Goal: Entertainment & Leisure: Consume media (video, audio)

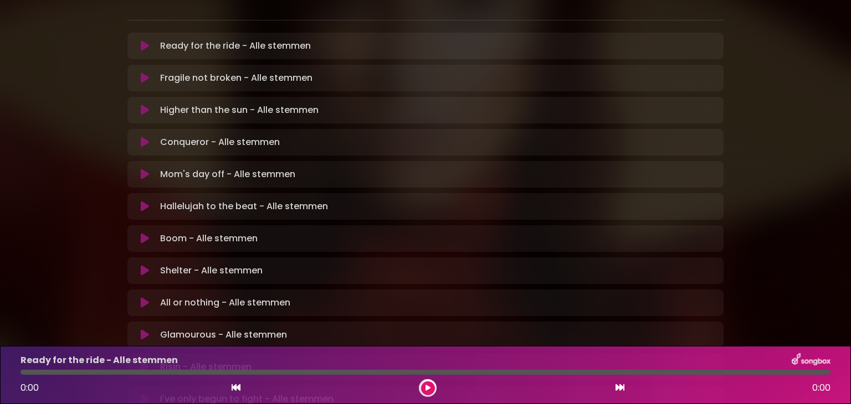
scroll to position [330, 0]
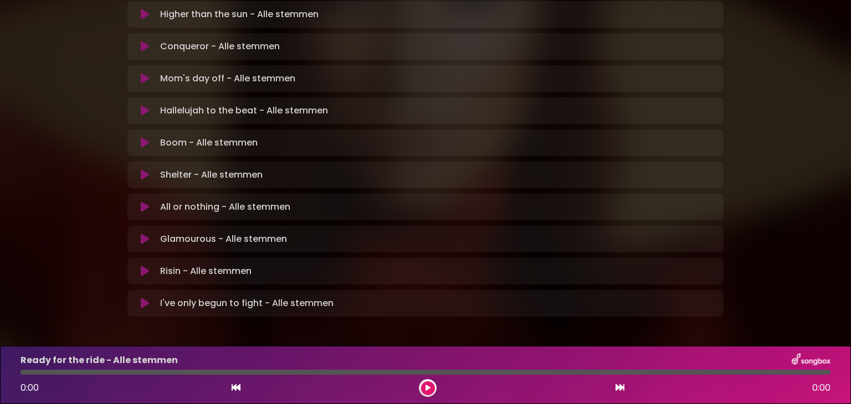
click at [143, 298] on icon at bounding box center [145, 303] width 8 height 11
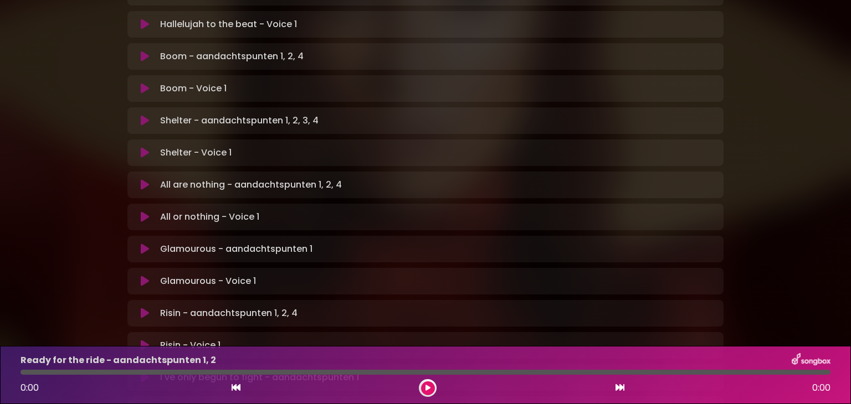
scroll to position [716, 0]
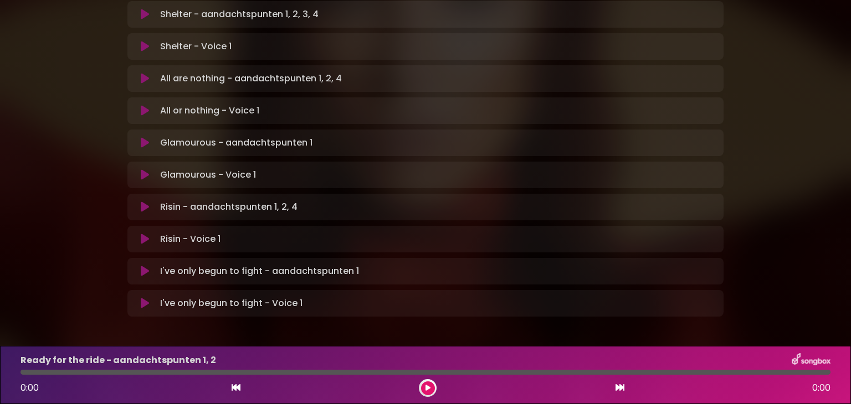
click at [144, 298] on icon at bounding box center [145, 303] width 8 height 11
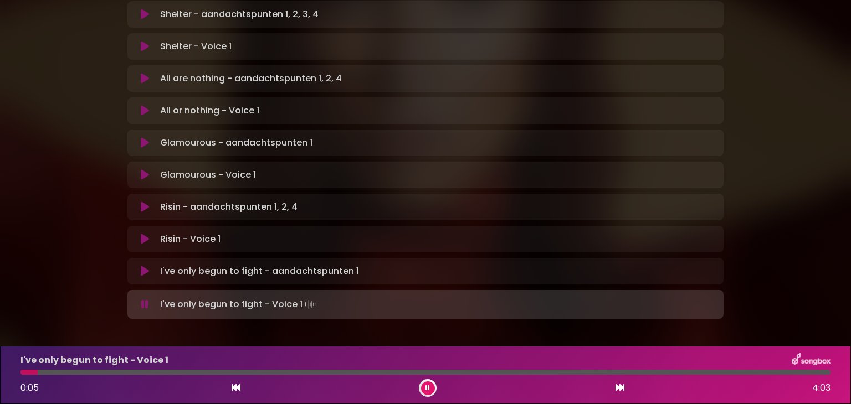
click at [428, 388] on icon at bounding box center [427, 388] width 4 height 7
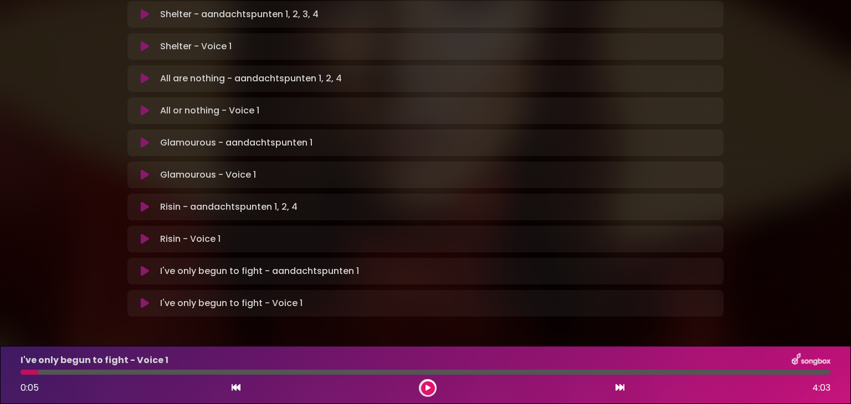
click at [27, 373] on div at bounding box center [29, 372] width 18 height 5
click at [427, 388] on icon at bounding box center [427, 388] width 5 height 7
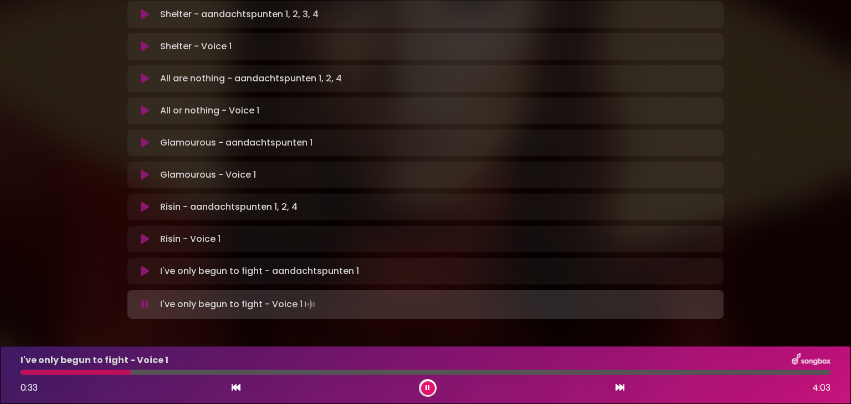
click at [426, 385] on icon at bounding box center [427, 388] width 4 height 7
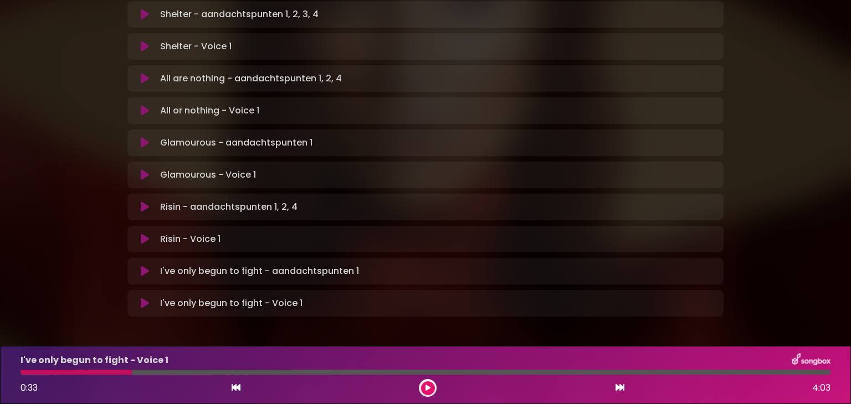
click at [104, 371] on div at bounding box center [75, 372] width 111 height 5
click at [142, 298] on icon at bounding box center [145, 303] width 8 height 11
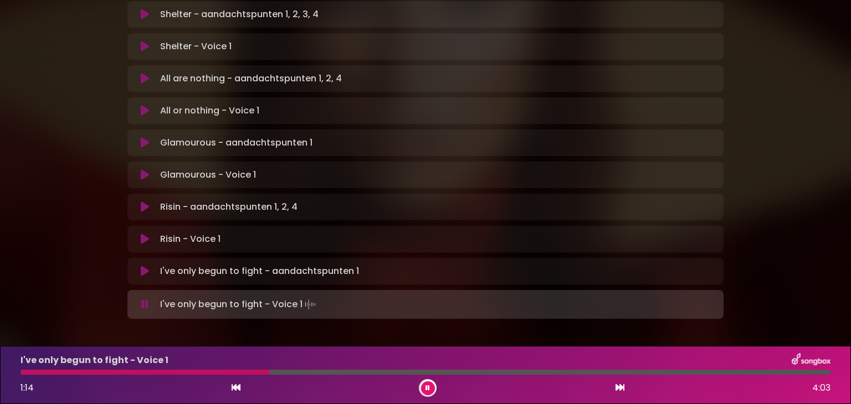
click at [422, 383] on button at bounding box center [428, 389] width 14 height 14
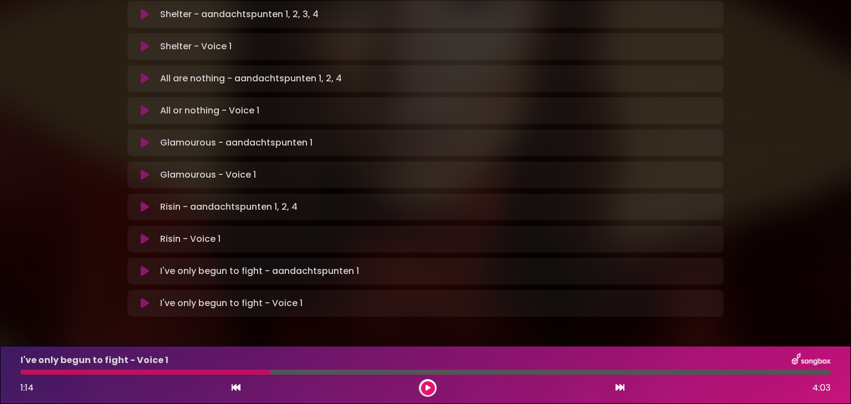
click at [51, 373] on div at bounding box center [145, 372] width 250 height 5
click at [430, 389] on button at bounding box center [428, 389] width 14 height 14
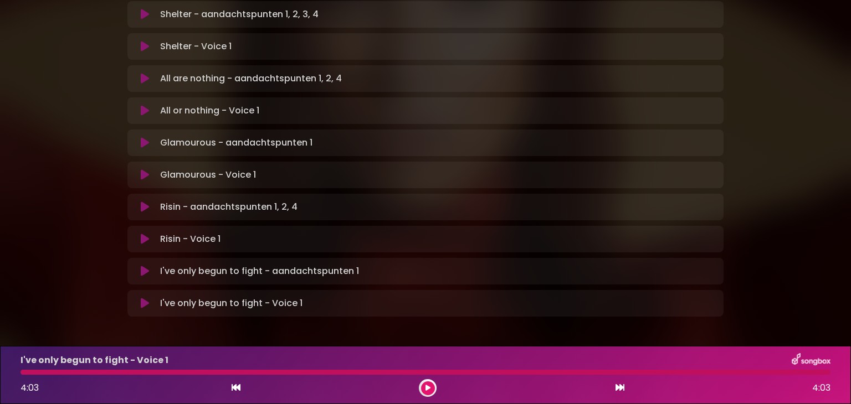
click at [428, 388] on icon at bounding box center [427, 388] width 5 height 7
click at [426, 386] on icon at bounding box center [427, 388] width 5 height 7
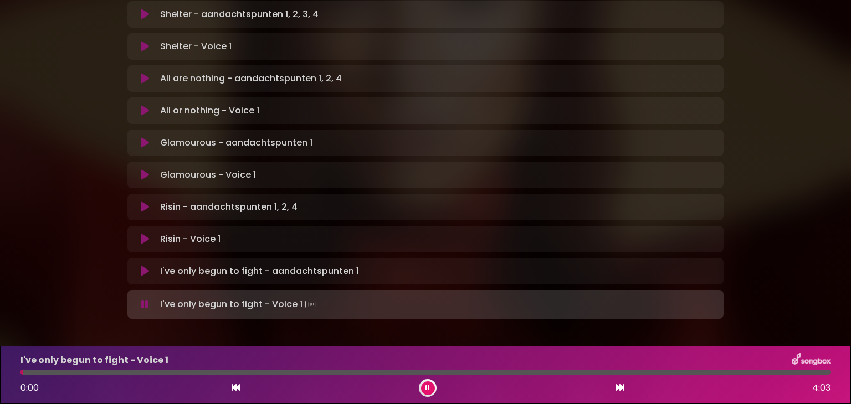
click at [426, 386] on icon at bounding box center [427, 388] width 4 height 7
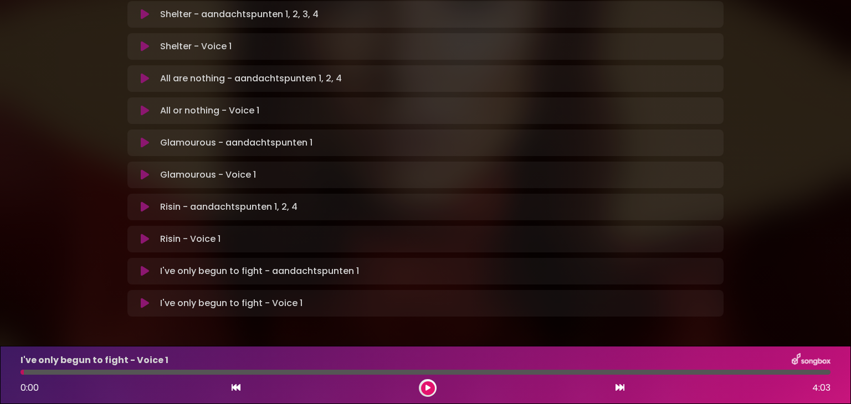
click at [142, 234] on icon at bounding box center [145, 239] width 8 height 11
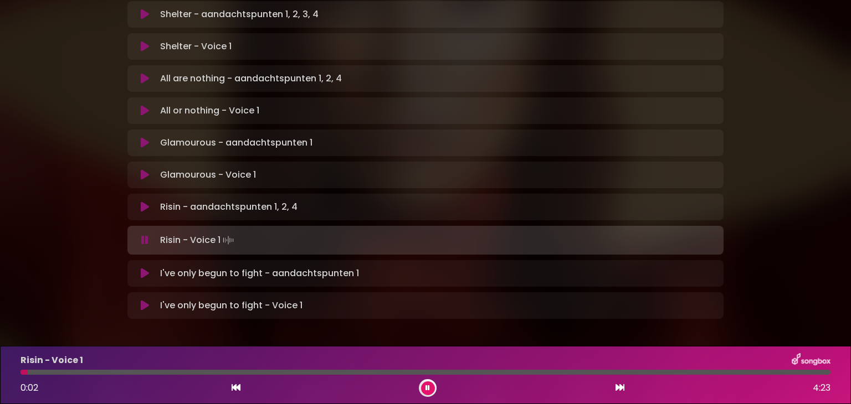
click at [60, 373] on div at bounding box center [425, 372] width 810 height 5
click at [83, 373] on div at bounding box center [425, 372] width 810 height 5
click at [150, 372] on div at bounding box center [425, 372] width 810 height 5
click at [212, 372] on div at bounding box center [425, 372] width 810 height 5
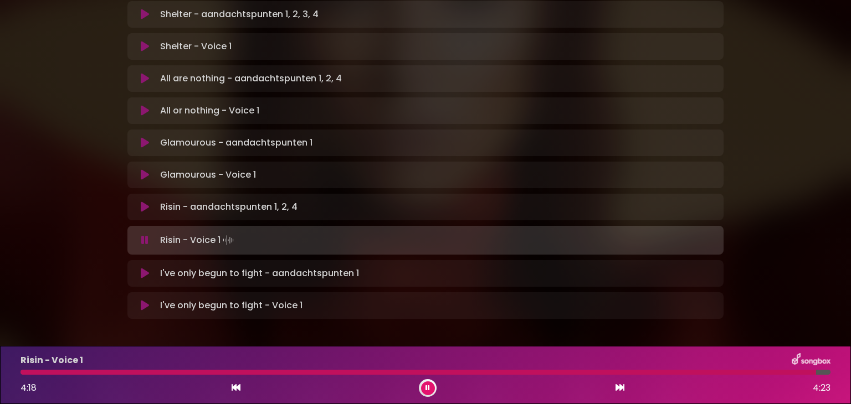
click at [429, 388] on icon at bounding box center [427, 388] width 4 height 7
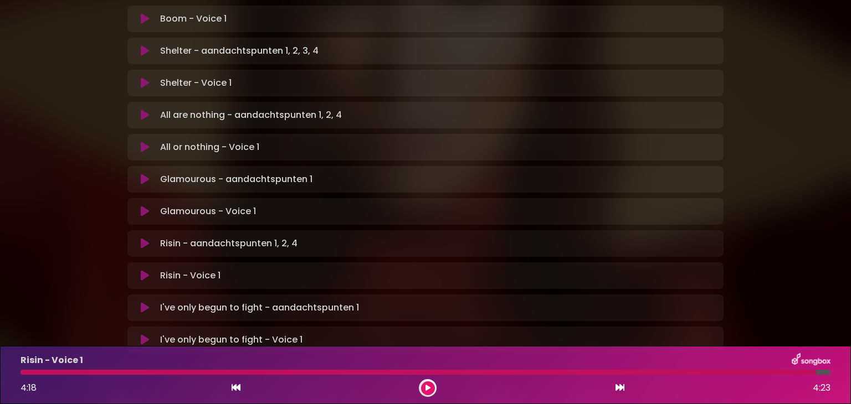
scroll to position [660, 0]
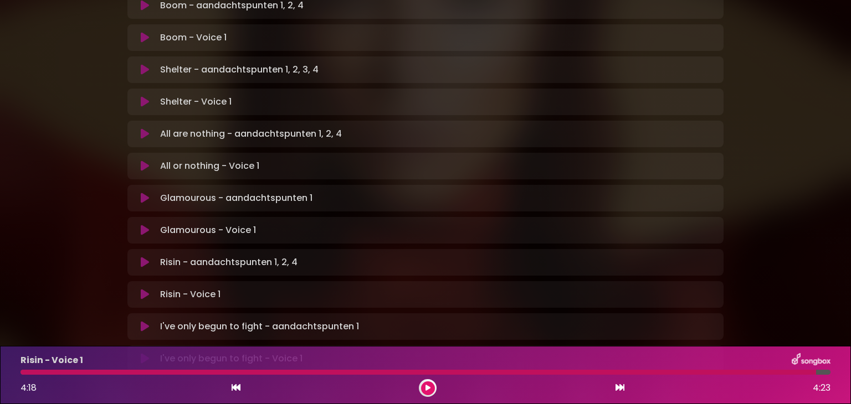
click at [143, 161] on icon at bounding box center [145, 166] width 8 height 11
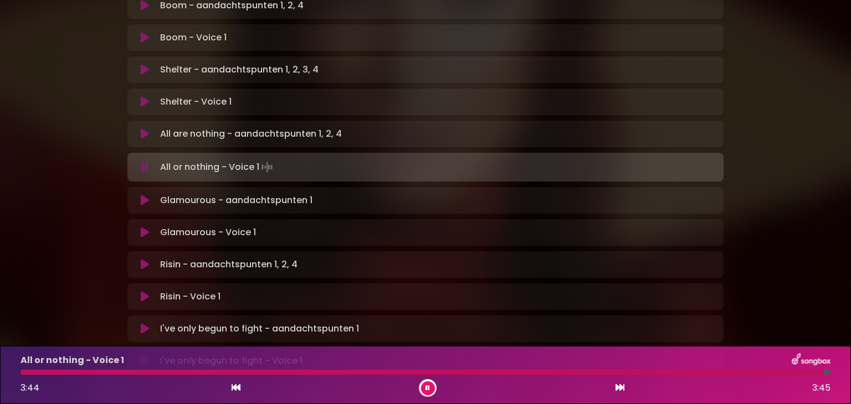
click at [429, 384] on button at bounding box center [428, 389] width 14 height 14
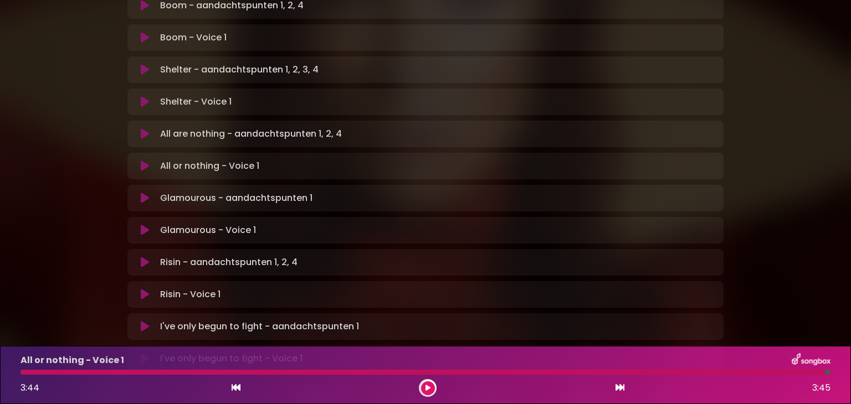
scroll to position [605, 0]
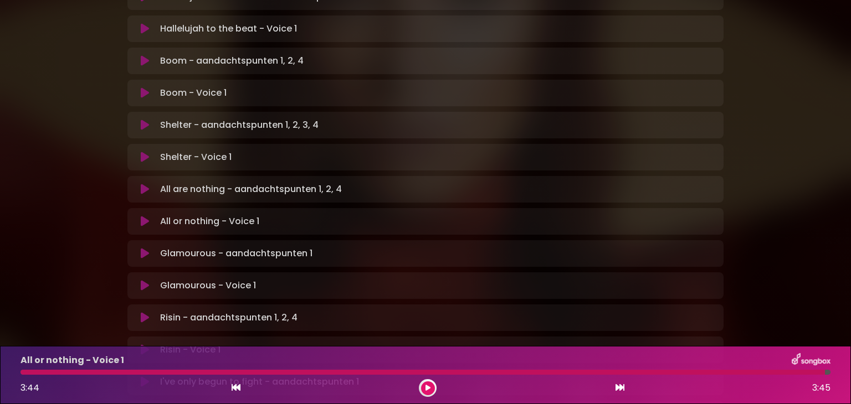
click at [142, 152] on icon at bounding box center [145, 157] width 8 height 11
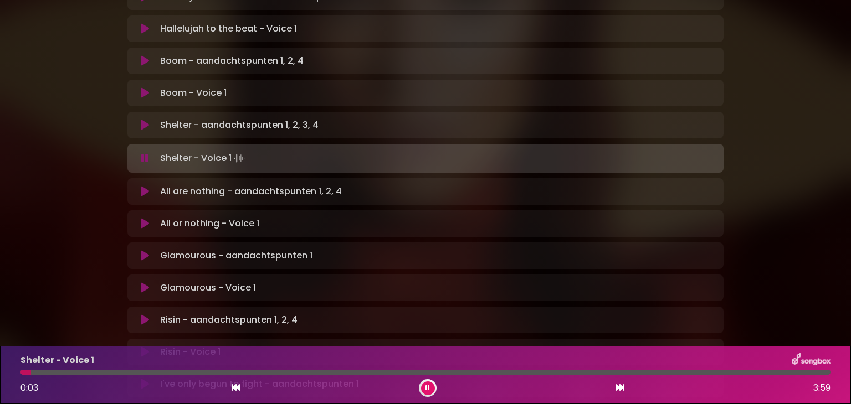
click at [215, 371] on div at bounding box center [425, 372] width 810 height 5
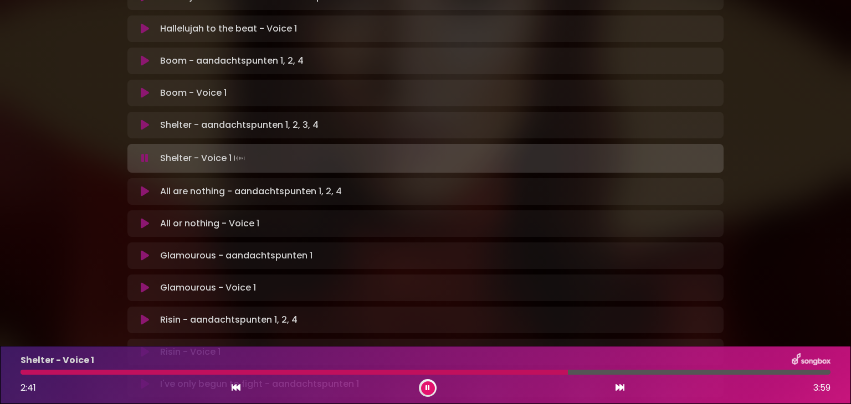
click at [592, 372] on div at bounding box center [425, 372] width 810 height 5
click at [427, 387] on icon at bounding box center [427, 388] width 4 height 7
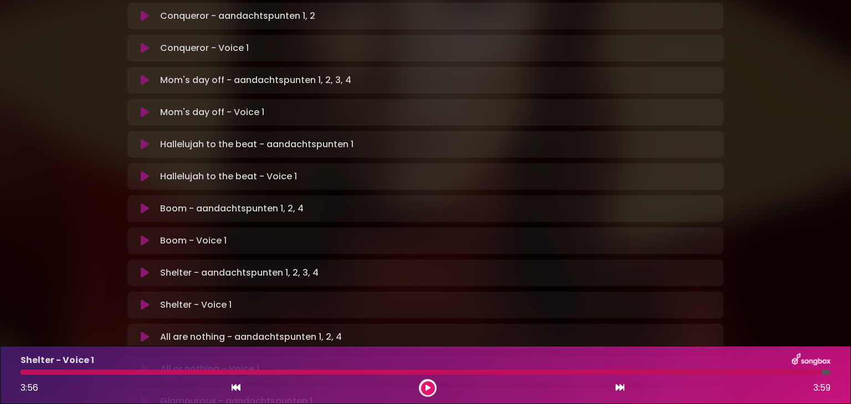
scroll to position [439, 0]
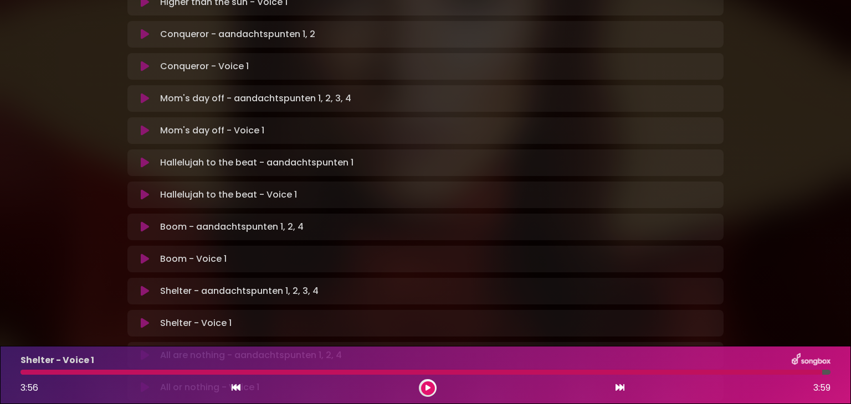
click at [141, 254] on icon at bounding box center [145, 259] width 8 height 11
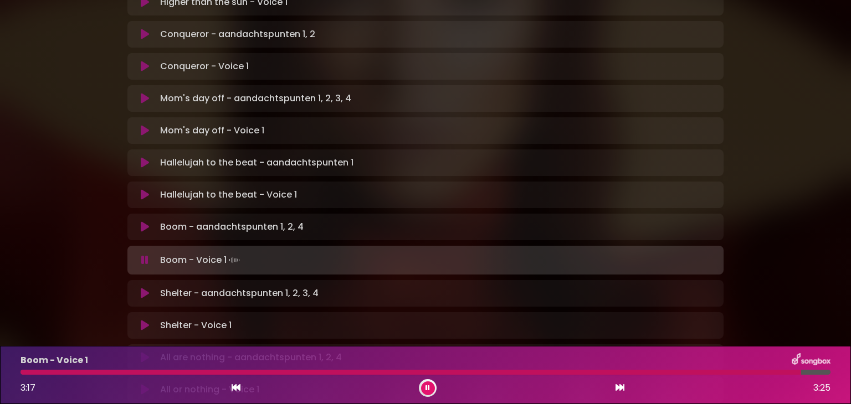
click at [141, 189] on icon at bounding box center [145, 194] width 8 height 11
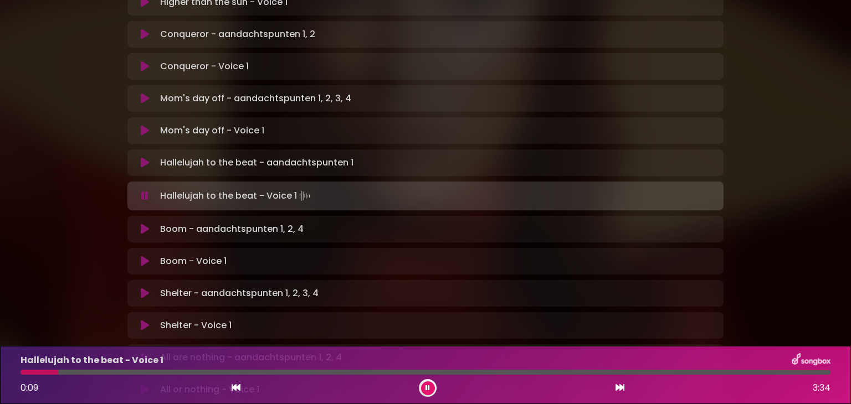
click at [142, 188] on div "Hallelujah to the beat - Voice 1 Loading Track..." at bounding box center [425, 196] width 583 height 16
click at [146, 191] on icon at bounding box center [144, 196] width 7 height 11
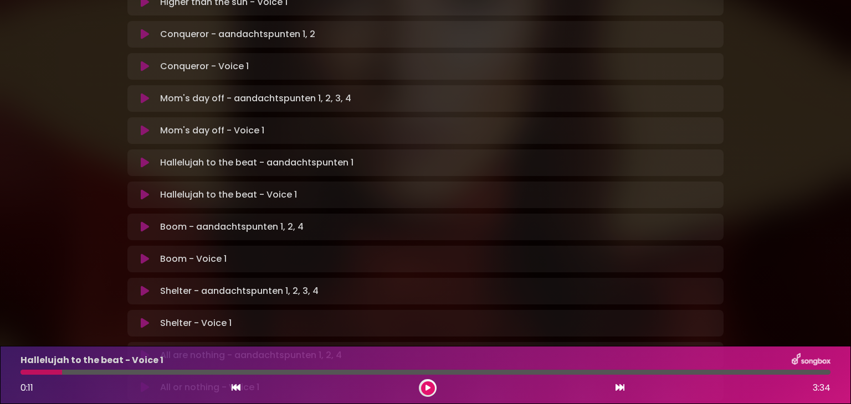
click at [142, 189] on icon at bounding box center [145, 194] width 8 height 11
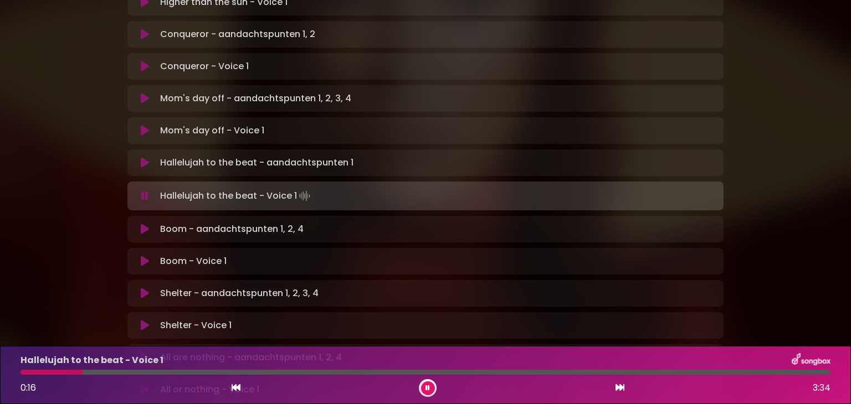
click at [38, 372] on div at bounding box center [51, 372] width 62 height 5
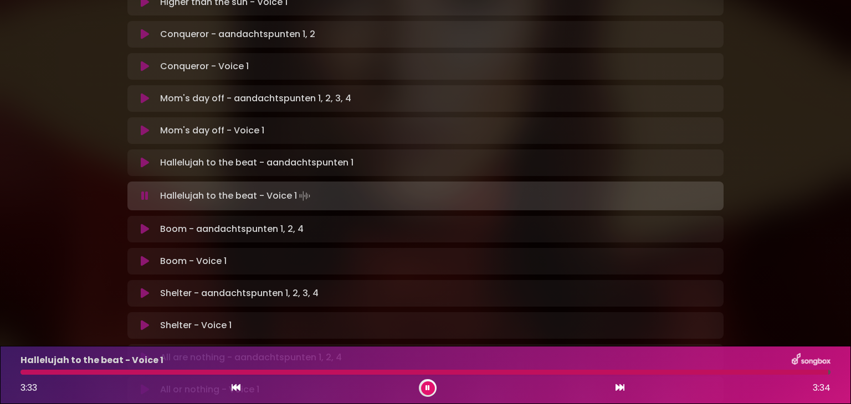
click at [141, 125] on icon at bounding box center [145, 130] width 8 height 11
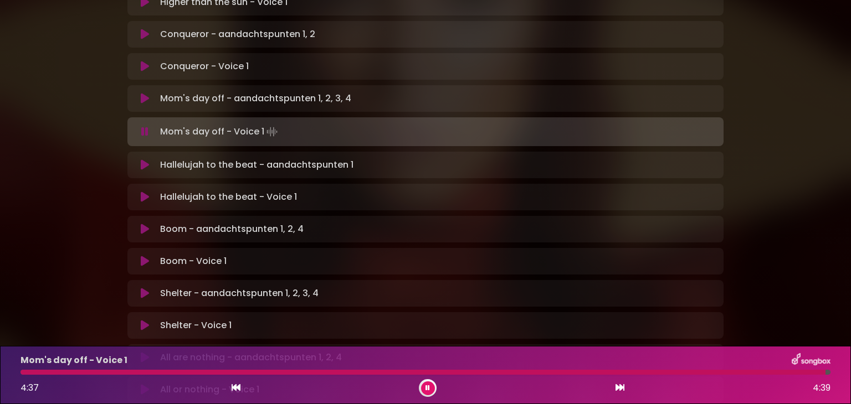
click at [427, 386] on icon at bounding box center [427, 388] width 4 height 7
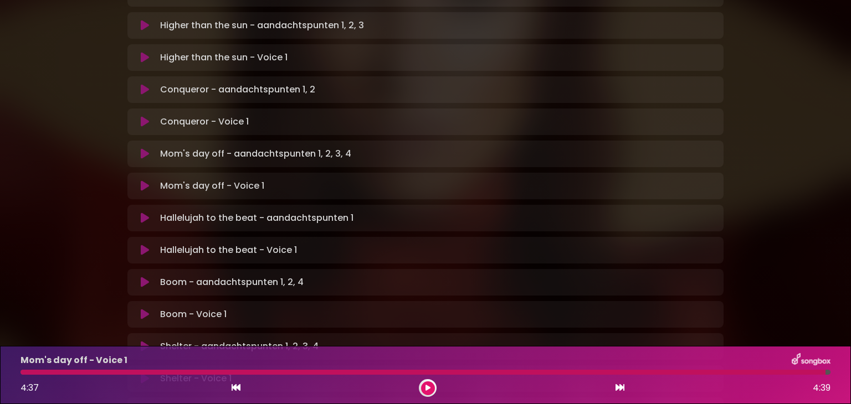
scroll to position [328, 0]
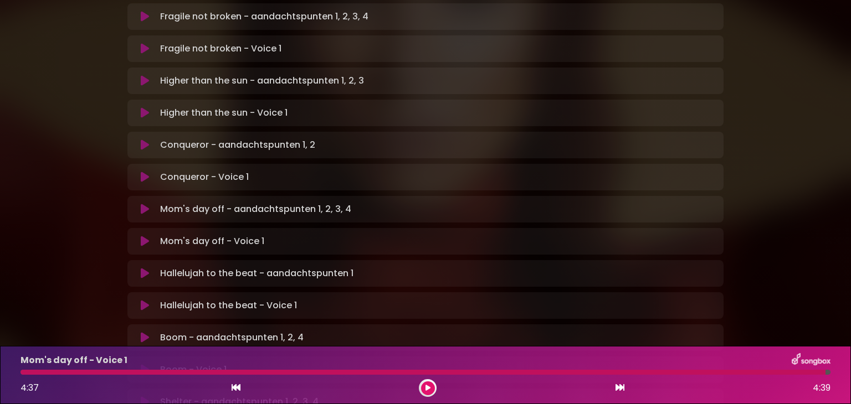
click at [143, 172] on icon at bounding box center [145, 177] width 8 height 11
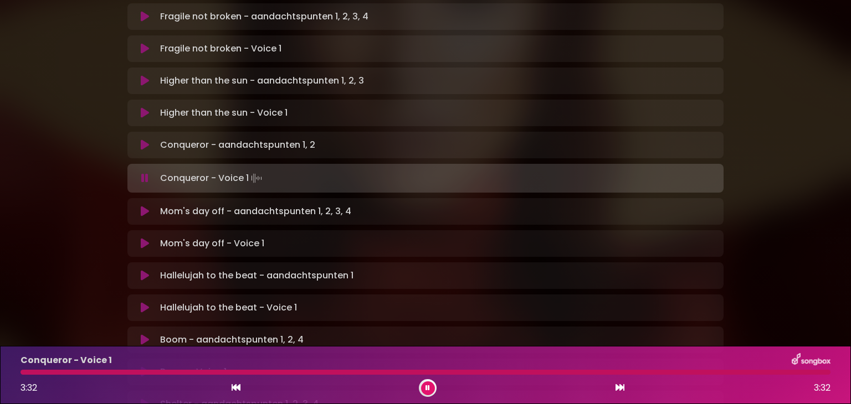
click at [430, 386] on button at bounding box center [428, 389] width 14 height 14
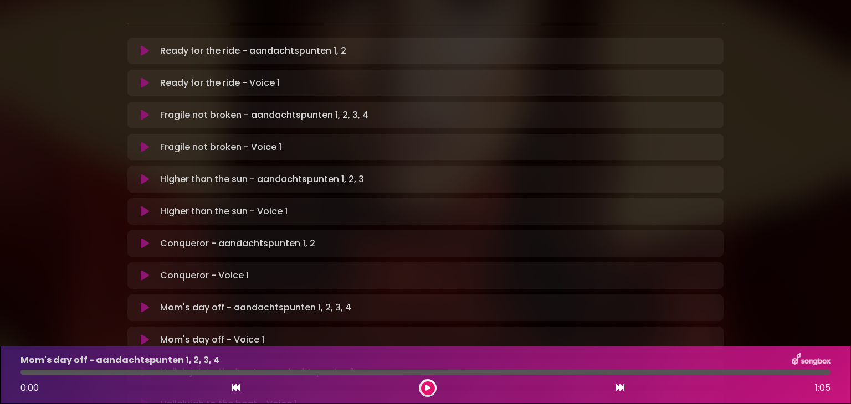
scroll to position [217, 0]
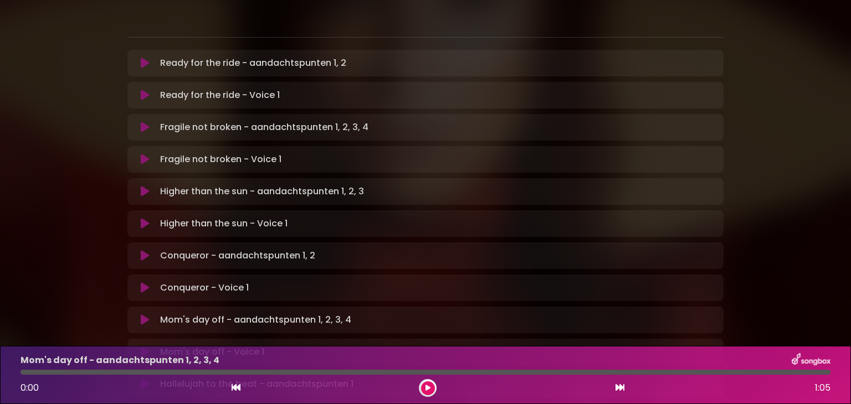
click at [142, 218] on icon at bounding box center [145, 223] width 8 height 11
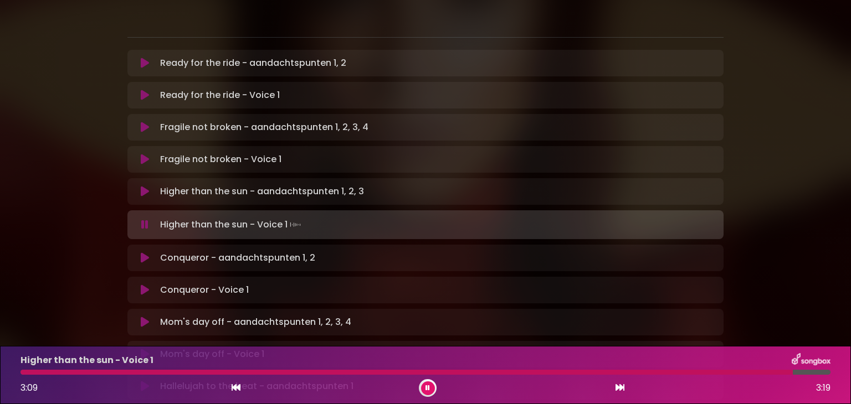
click at [431, 389] on button at bounding box center [428, 389] width 14 height 14
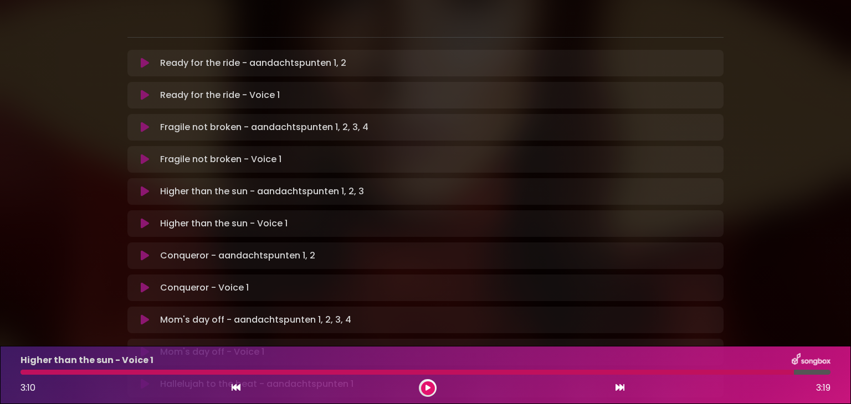
click at [141, 154] on icon at bounding box center [145, 159] width 8 height 11
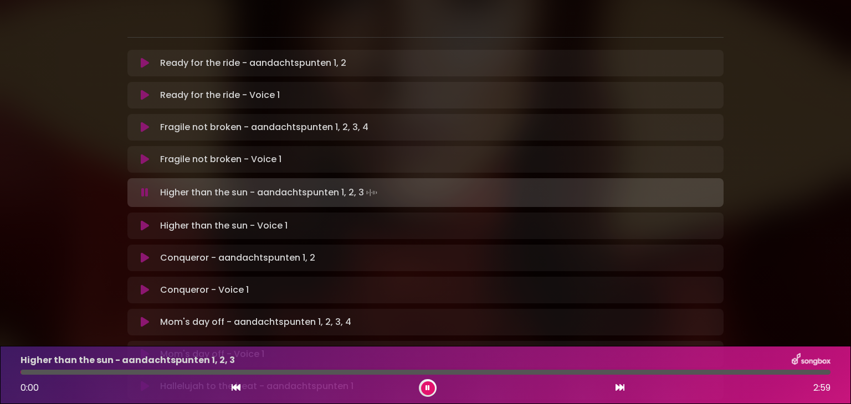
click at [424, 390] on button at bounding box center [428, 389] width 14 height 14
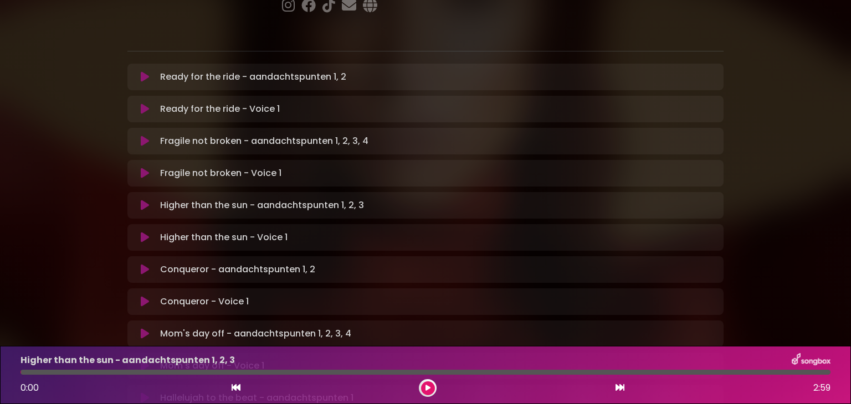
scroll to position [162, 0]
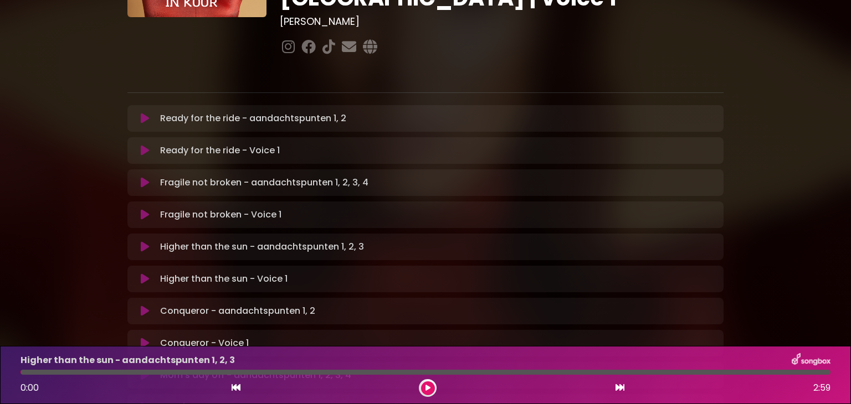
click at [145, 145] on icon at bounding box center [145, 150] width 8 height 11
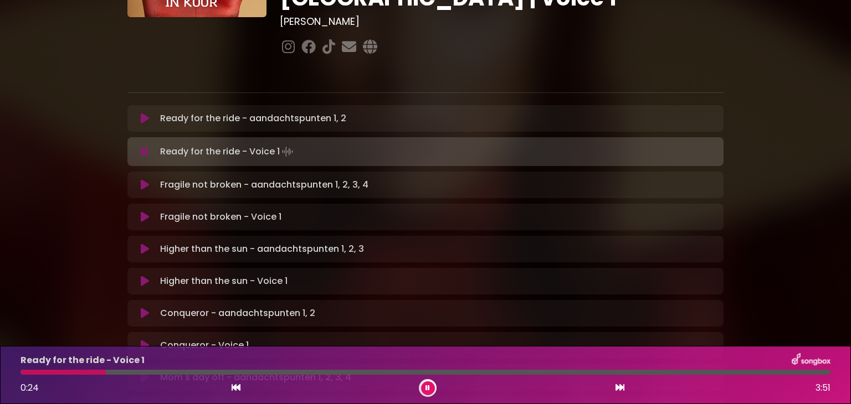
click at [124, 373] on div at bounding box center [425, 372] width 810 height 5
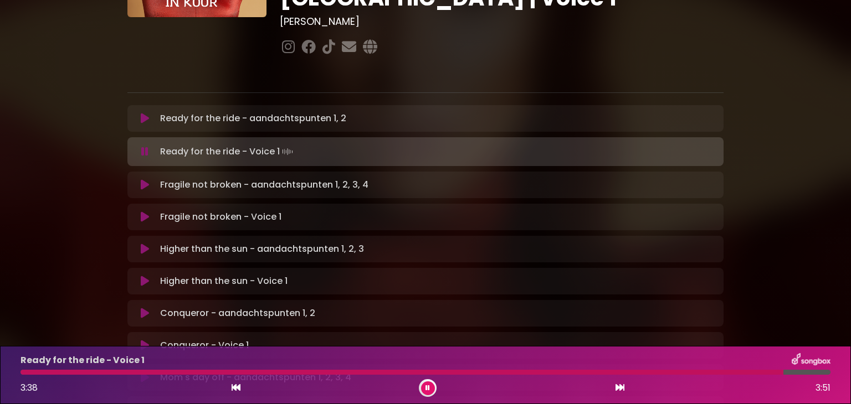
click at [427, 389] on icon at bounding box center [427, 388] width 4 height 7
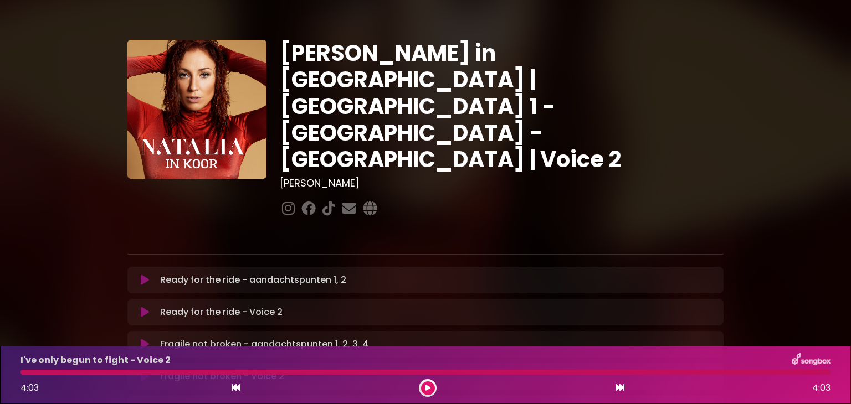
scroll to position [716, 0]
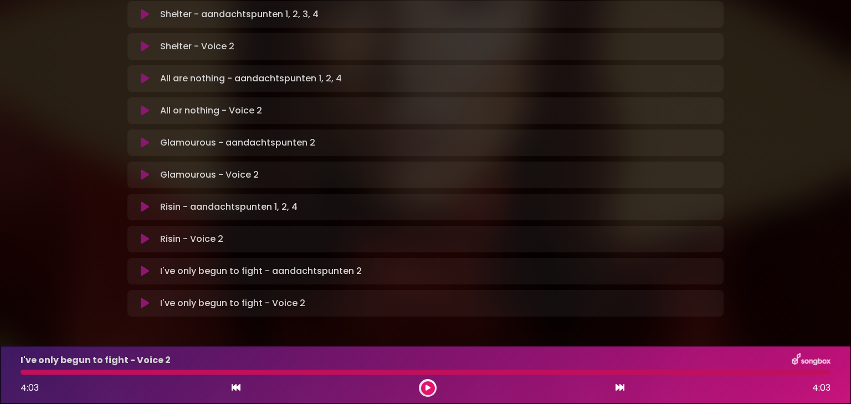
click at [144, 298] on icon at bounding box center [145, 303] width 8 height 11
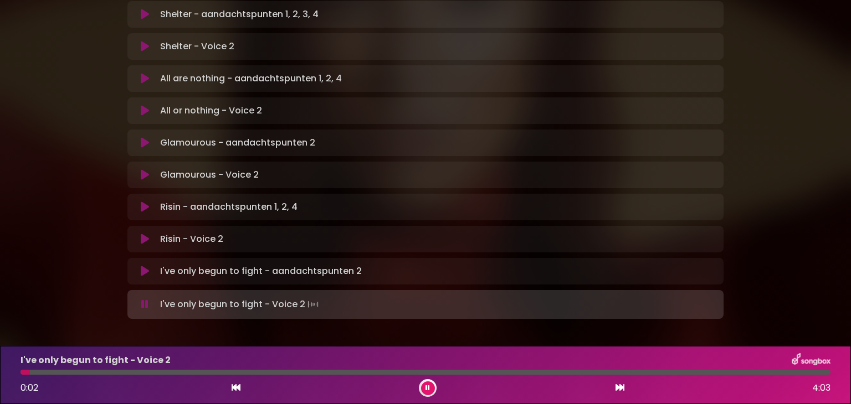
click at [66, 372] on div at bounding box center [425, 372] width 810 height 5
click at [86, 372] on div at bounding box center [425, 372] width 810 height 5
click at [428, 387] on icon at bounding box center [427, 388] width 4 height 7
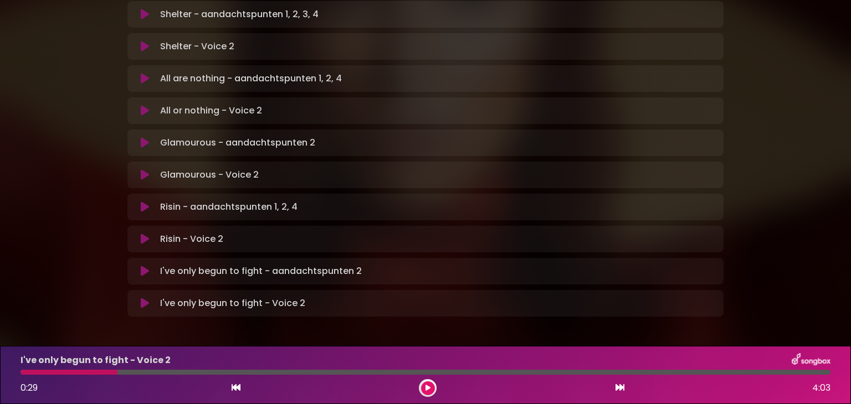
click at [142, 234] on icon at bounding box center [145, 239] width 8 height 11
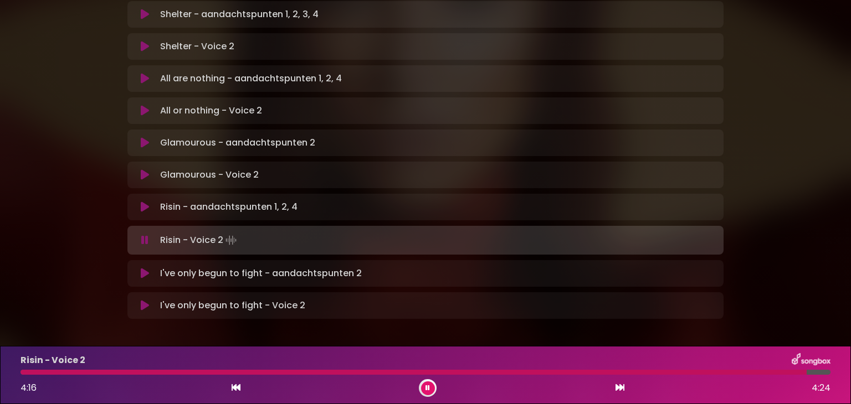
click at [144, 235] on icon at bounding box center [144, 240] width 7 height 11
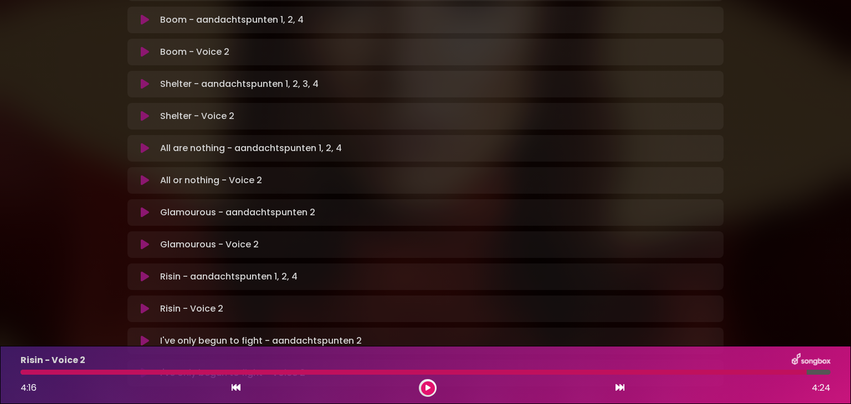
scroll to position [605, 0]
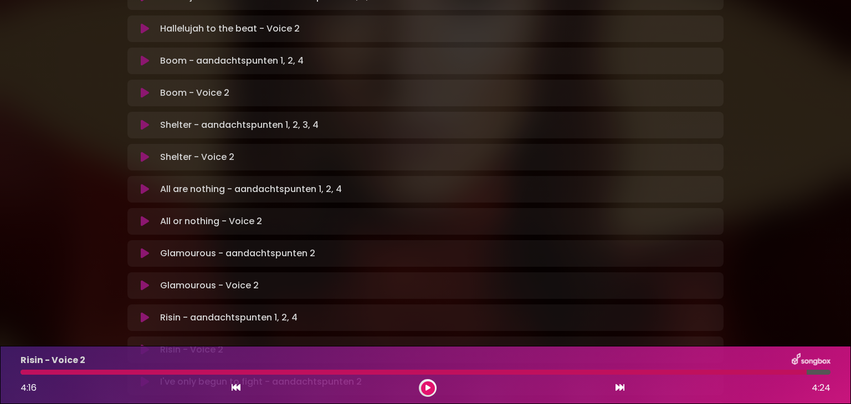
click at [143, 216] on icon at bounding box center [145, 221] width 8 height 11
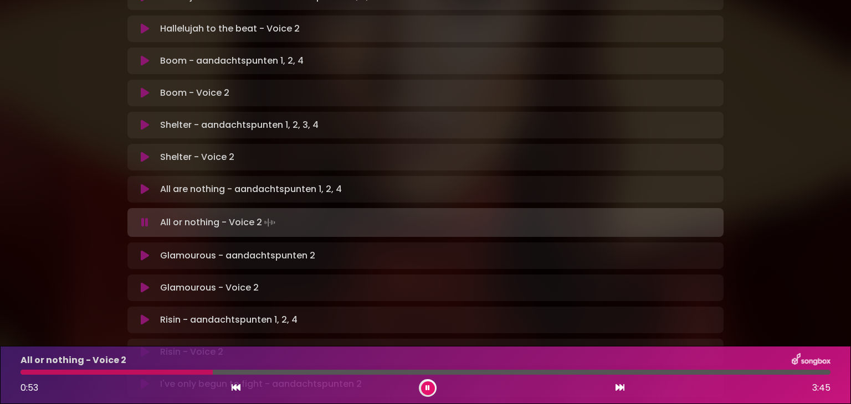
click at [428, 387] on icon at bounding box center [427, 388] width 4 height 7
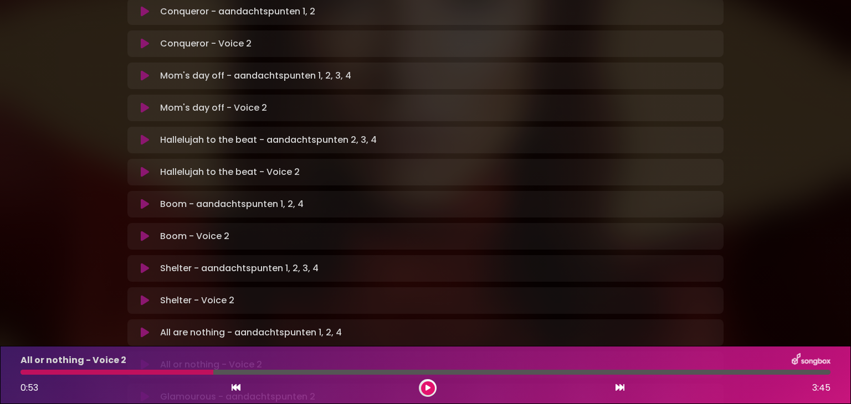
scroll to position [439, 0]
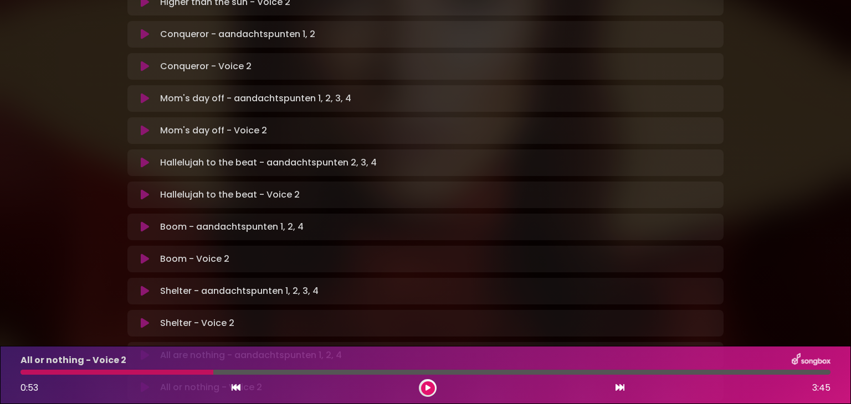
click at [141, 189] on icon at bounding box center [145, 194] width 8 height 11
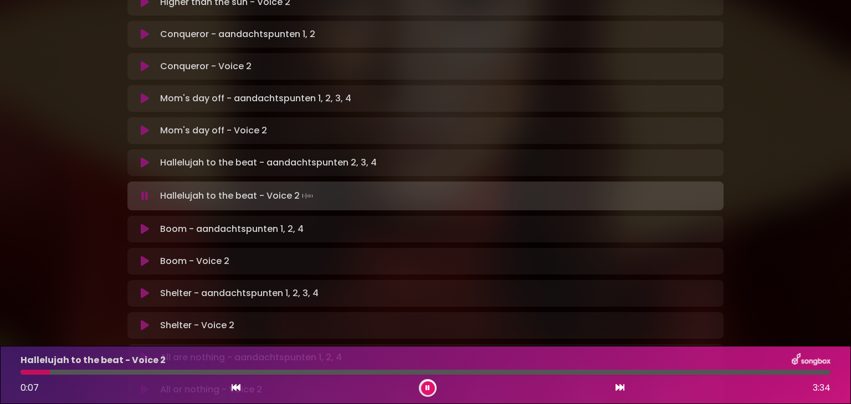
click at [144, 191] on icon at bounding box center [144, 196] width 7 height 11
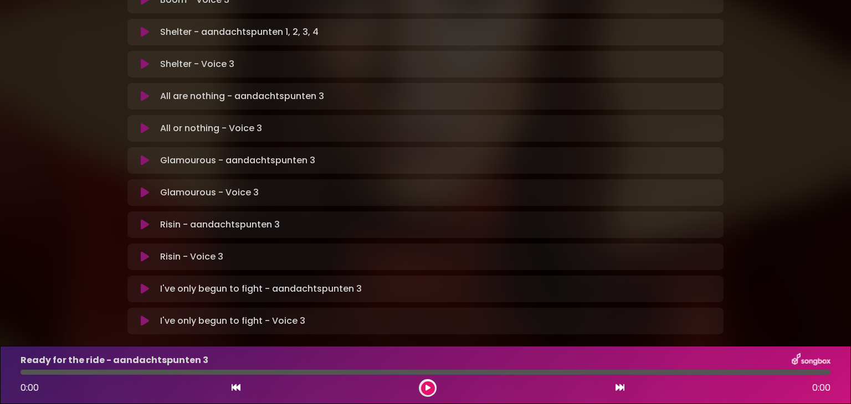
scroll to position [716, 0]
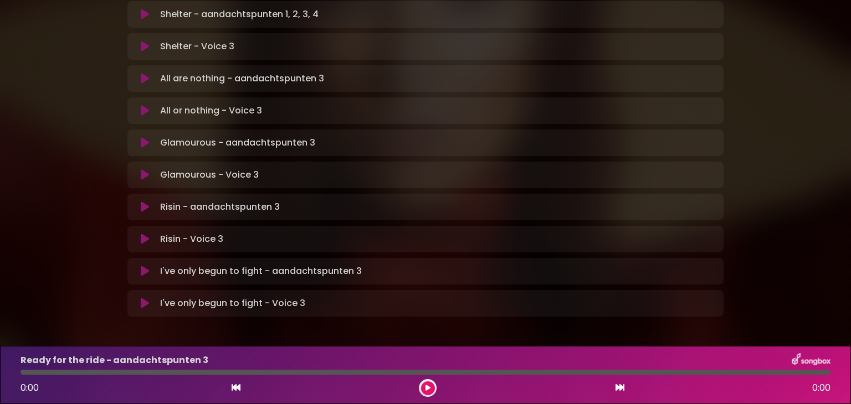
click at [144, 298] on icon at bounding box center [145, 303] width 8 height 11
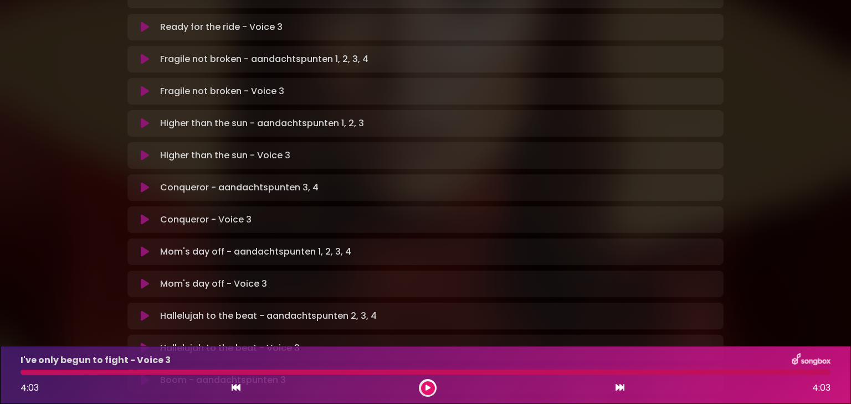
scroll to position [272, 0]
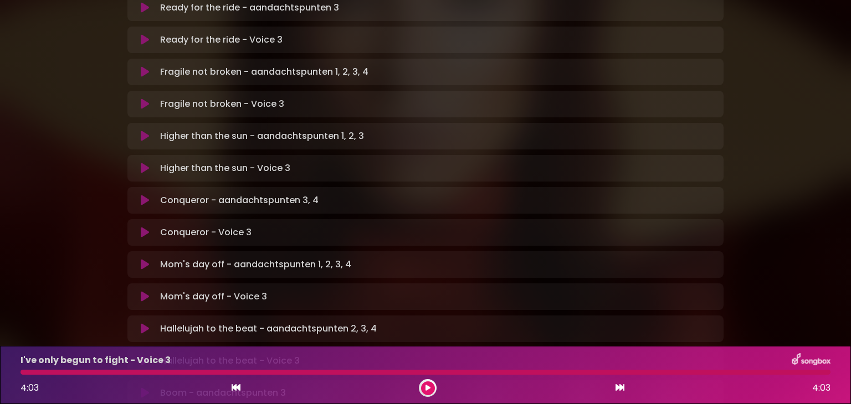
click at [142, 227] on icon at bounding box center [145, 232] width 8 height 11
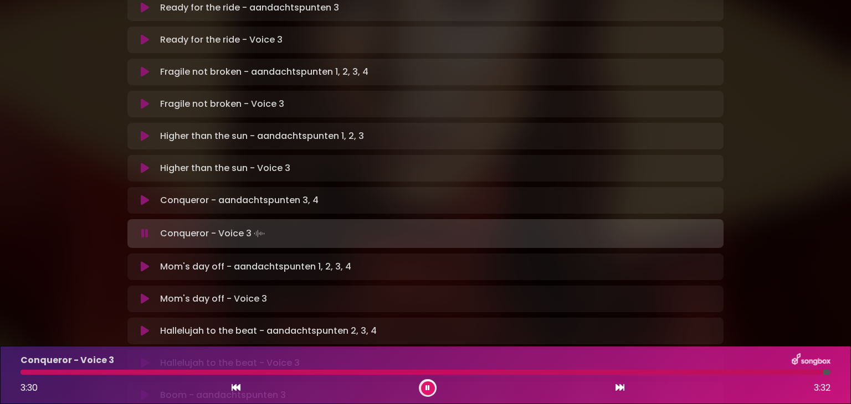
click at [426, 390] on icon at bounding box center [427, 388] width 4 height 7
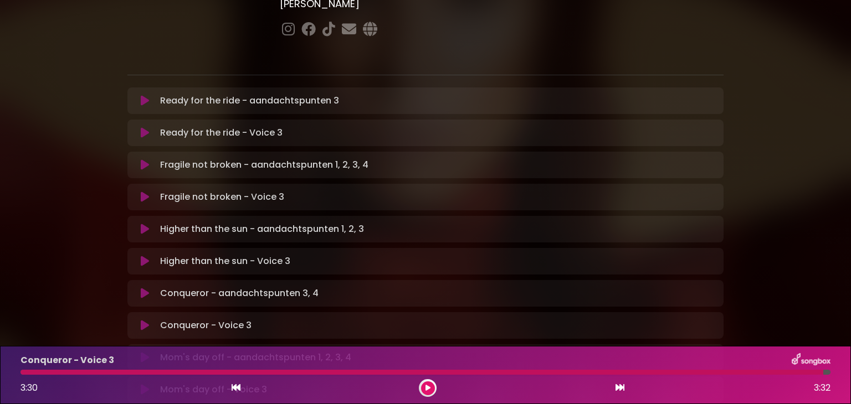
scroll to position [162, 0]
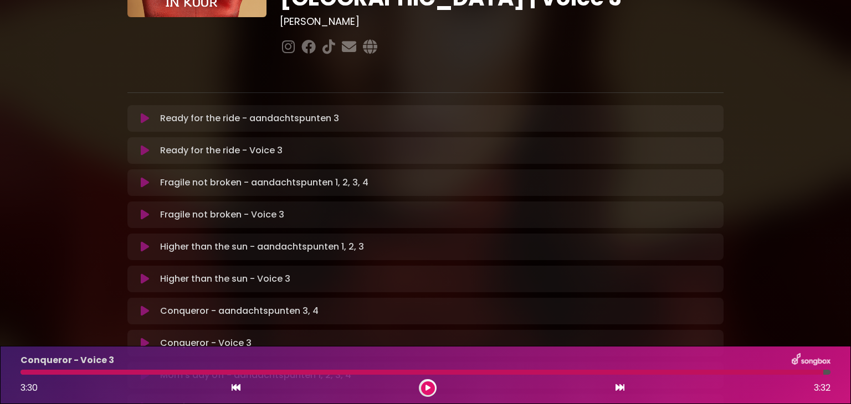
click at [143, 274] on icon at bounding box center [145, 279] width 8 height 11
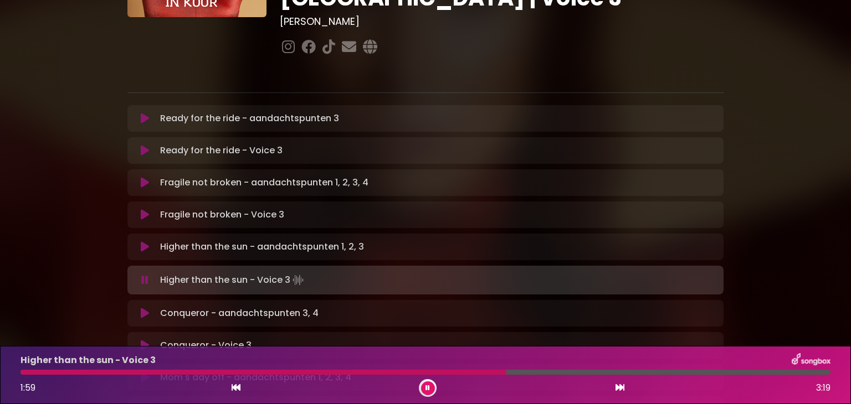
click at [428, 387] on icon at bounding box center [427, 388] width 4 height 7
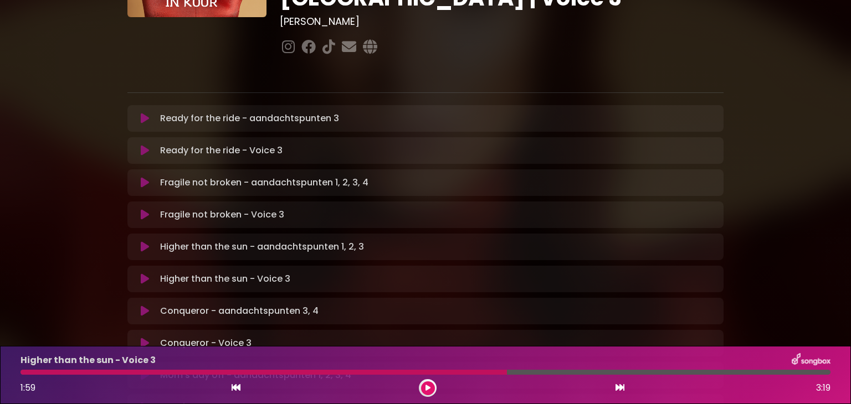
click at [144, 209] on icon at bounding box center [145, 214] width 8 height 11
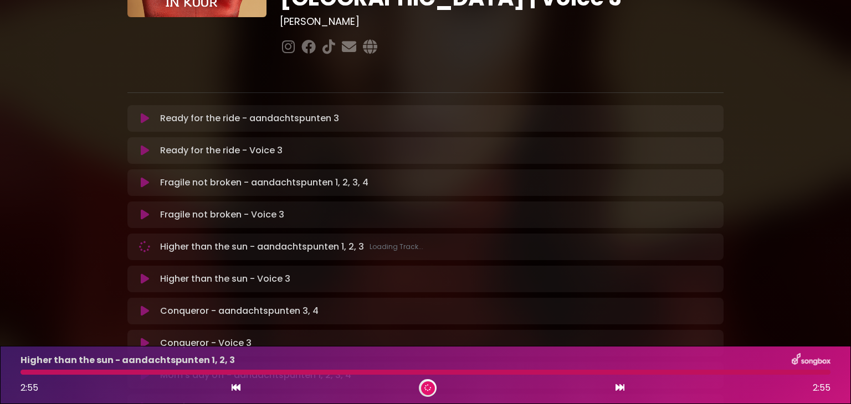
click at [428, 385] on icon at bounding box center [428, 388] width 8 height 8
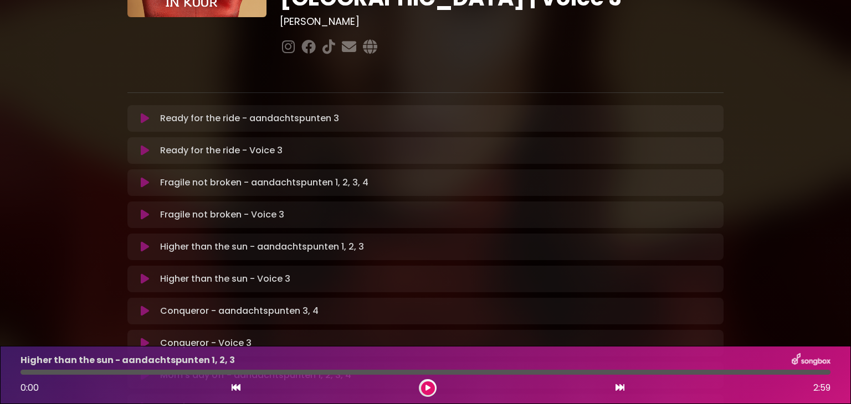
click at [141, 145] on icon at bounding box center [145, 150] width 8 height 11
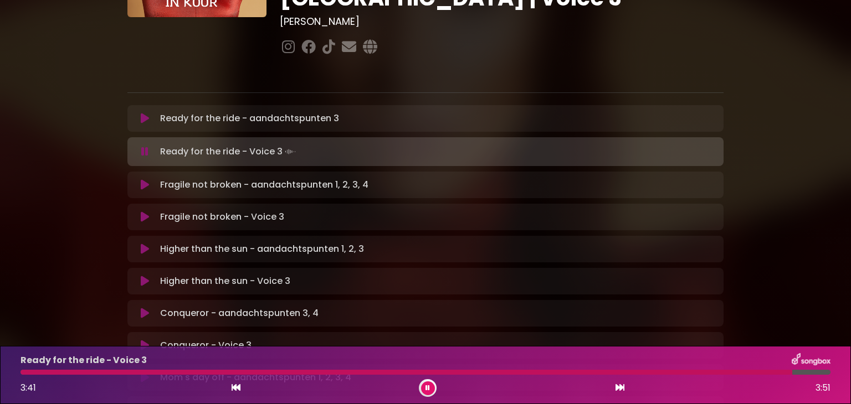
click at [428, 387] on icon at bounding box center [428, 387] width 6 height 7
